Goal: Information Seeking & Learning: Learn about a topic

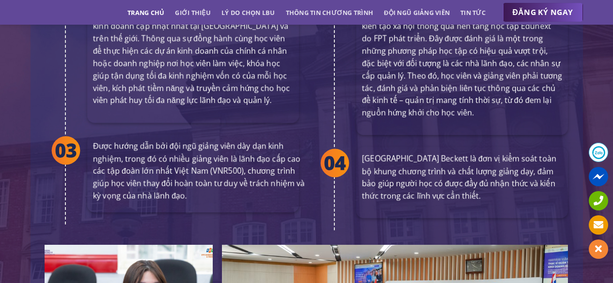
scroll to position [1913, 0]
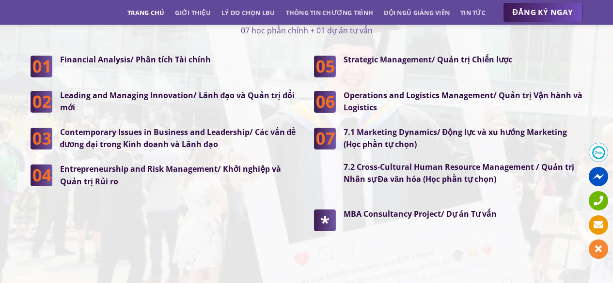
scroll to position [2537, 0]
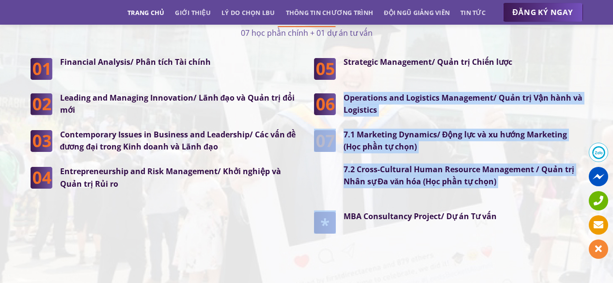
drag, startPoint x: 345, startPoint y: 198, endPoint x: 404, endPoint y: 93, distance: 120.4
click at [404, 93] on div "Strategic Management/ Quản trị Chiến lược Operations and Logistics Management/ …" at bounding box center [448, 151] width 269 height 190
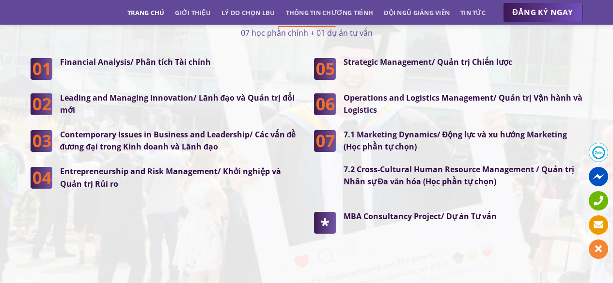
click at [495, 211] on strong "MBA Consultancy Project/ Dự án Tư vấn" at bounding box center [420, 216] width 153 height 11
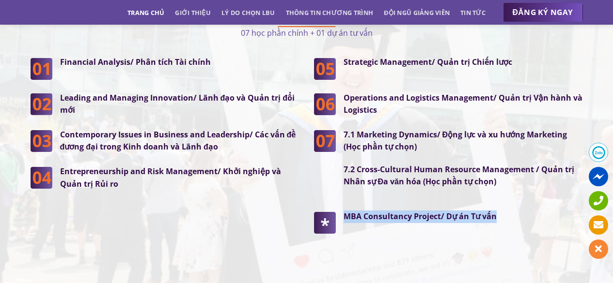
drag, startPoint x: 499, startPoint y: 197, endPoint x: 332, endPoint y: 186, distance: 167.0
click at [332, 187] on div "Strategic Management/ Quản trị Chiến lược Operations and Logistics Management/ …" at bounding box center [448, 151] width 269 height 190
click at [223, 234] on div "Financial Analysis/ Phân tích Tài chính Leading and Managing Innovation/ Lãnh đ…" at bounding box center [164, 158] width 283 height 204
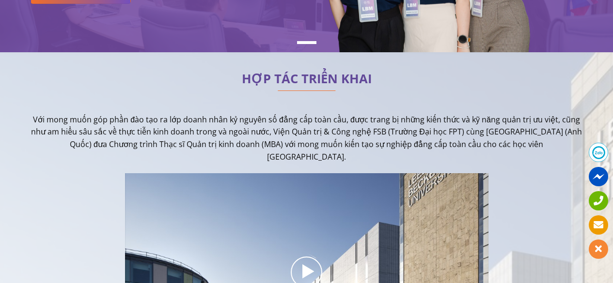
scroll to position [220, 0]
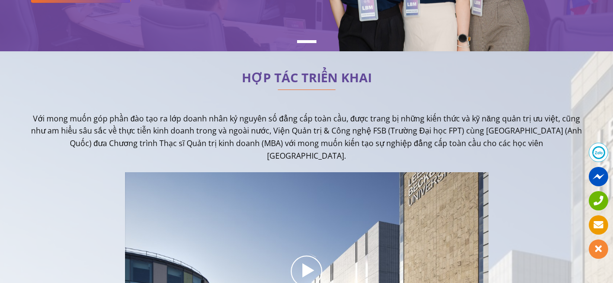
drag, startPoint x: 36, startPoint y: 115, endPoint x: 321, endPoint y: 157, distance: 287.6
click at [321, 157] on p "Với mong muốn góp phần đào tạo ra lớp doanh nhân kỷ nguyên số đẳng cấp toàn cầu…" at bounding box center [307, 137] width 552 height 49
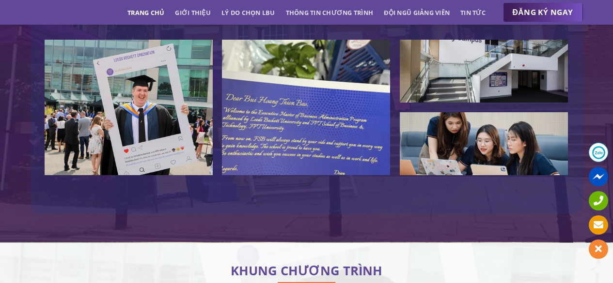
scroll to position [2315, 0]
